Goal: Navigation & Orientation: Find specific page/section

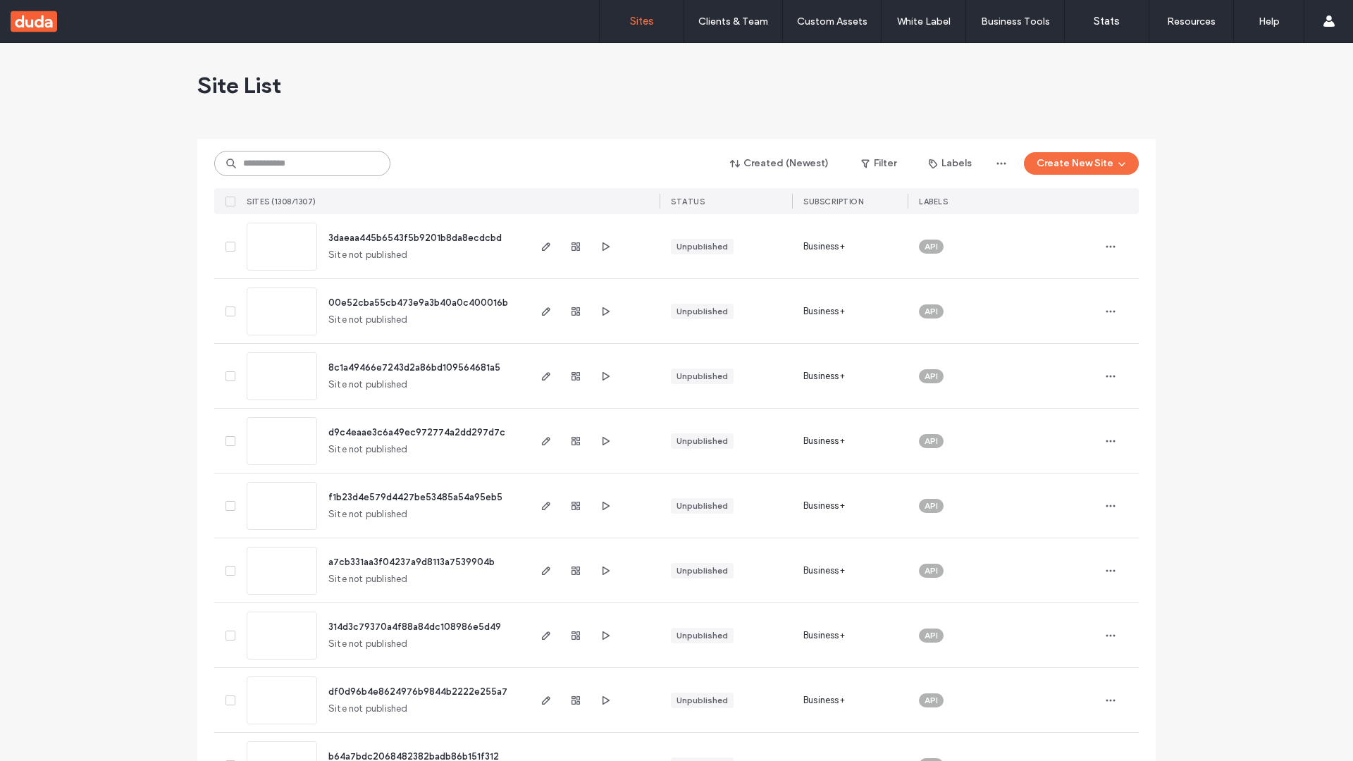
click at [302, 164] on input at bounding box center [302, 163] width 176 height 25
type input "**********"
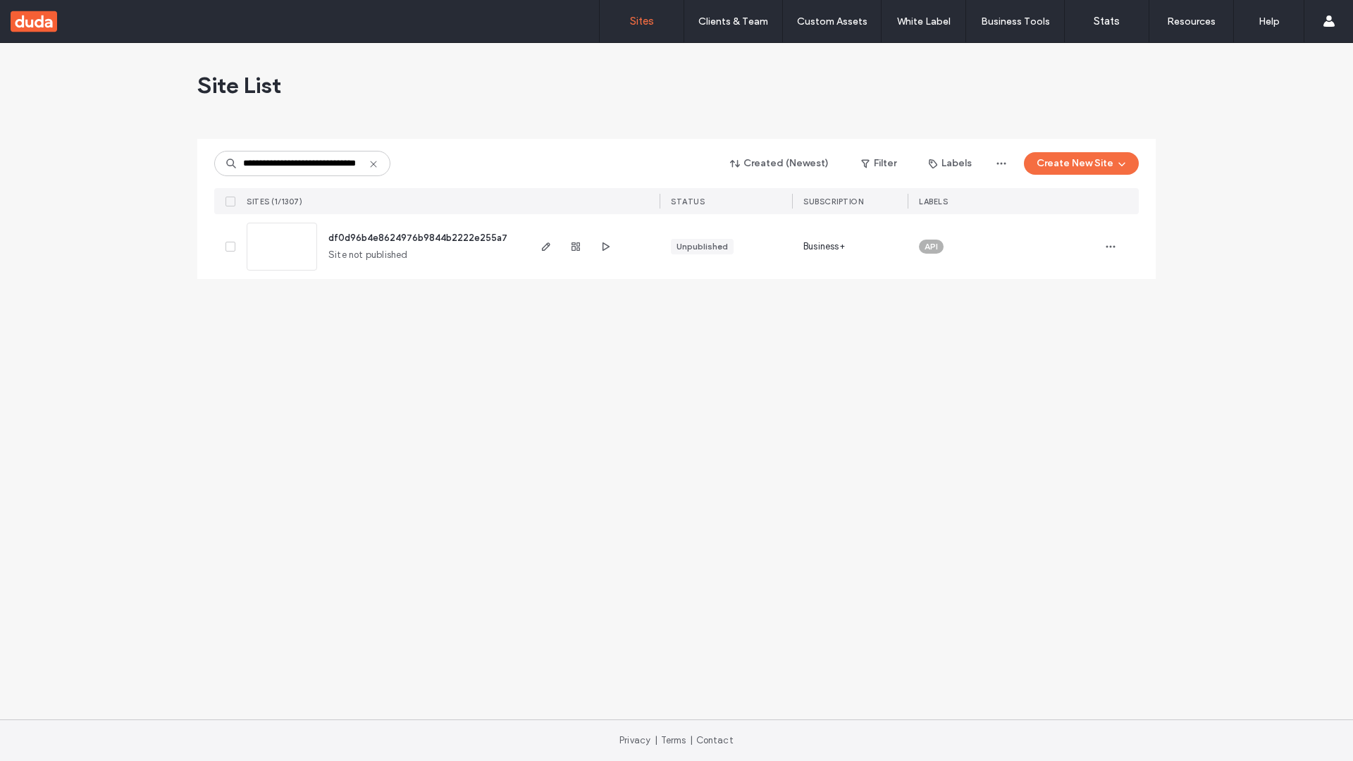
click at [419, 238] on span "df0d96b4e8624976b9844b2222e255a7" at bounding box center [417, 238] width 179 height 11
